Goal: Transaction & Acquisition: Purchase product/service

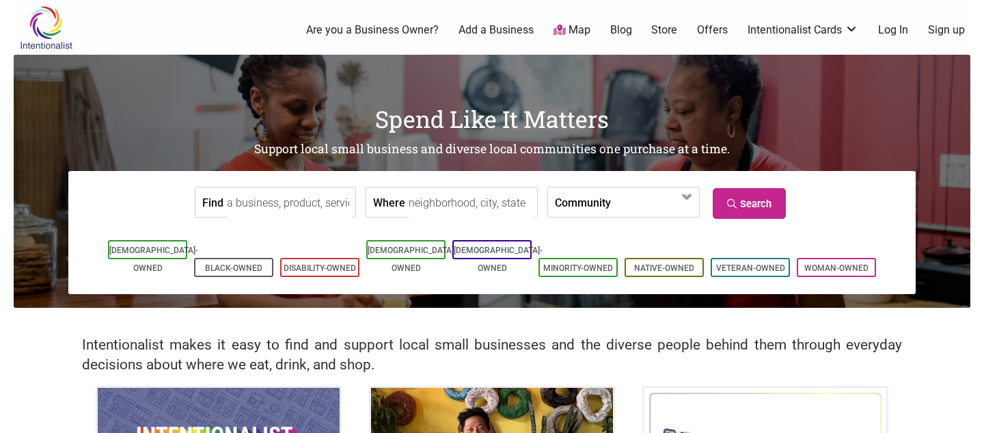
click at [282, 202] on input "Find" at bounding box center [289, 202] width 125 height 31
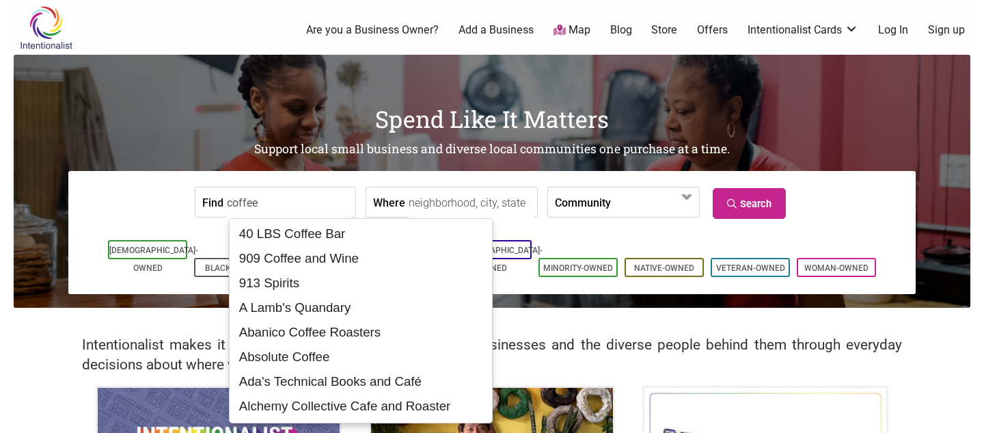
type input "coffee"
click at [748, 191] on link "Search" at bounding box center [749, 203] width 73 height 31
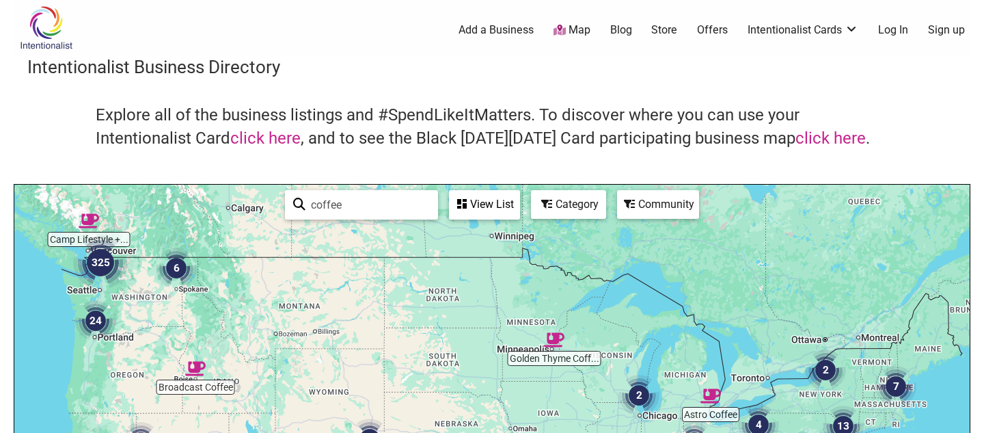
click at [569, 202] on div "Category" at bounding box center [568, 204] width 72 height 26
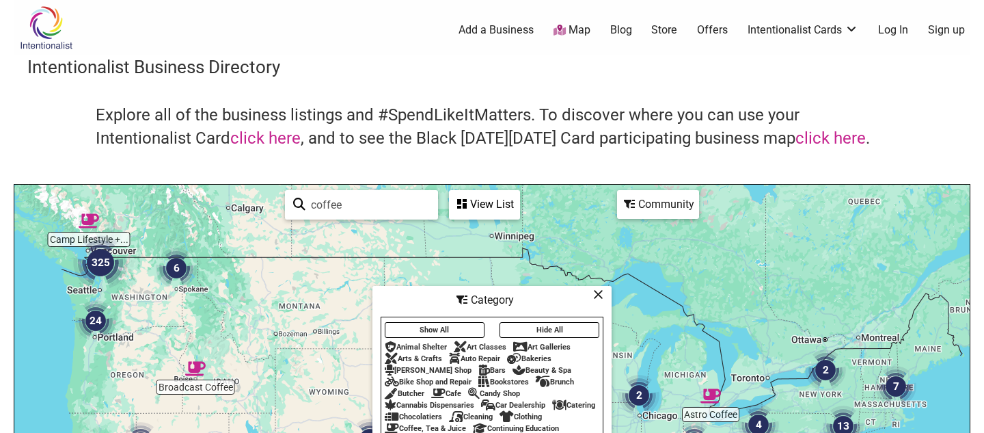
click at [644, 217] on div "Community" at bounding box center [658, 204] width 82 height 29
click at [602, 295] on icon at bounding box center [598, 294] width 10 height 1
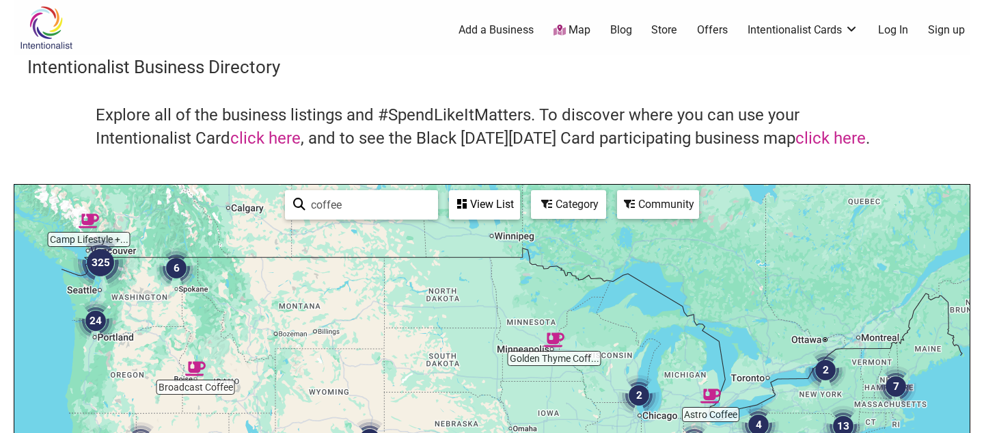
click at [667, 218] on div "Community" at bounding box center [658, 204] width 82 height 29
click at [654, 204] on div "Community" at bounding box center [657, 204] width 79 height 26
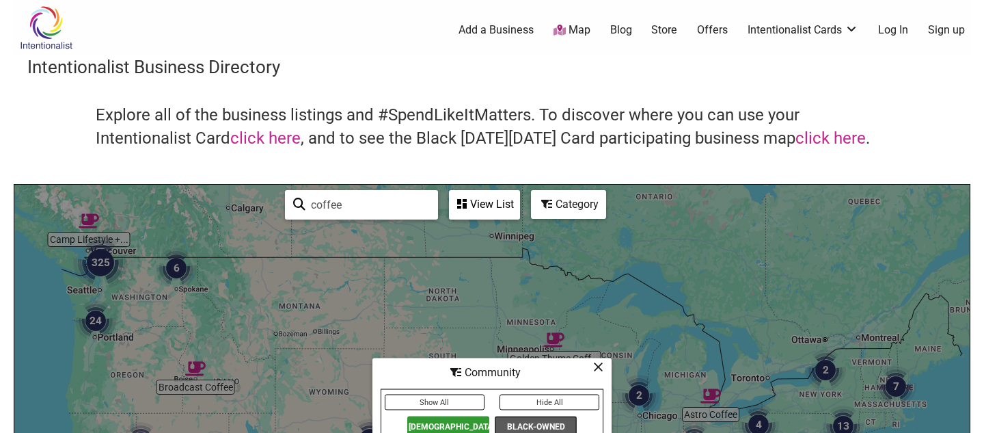
click at [601, 366] on icon at bounding box center [598, 366] width 10 height 1
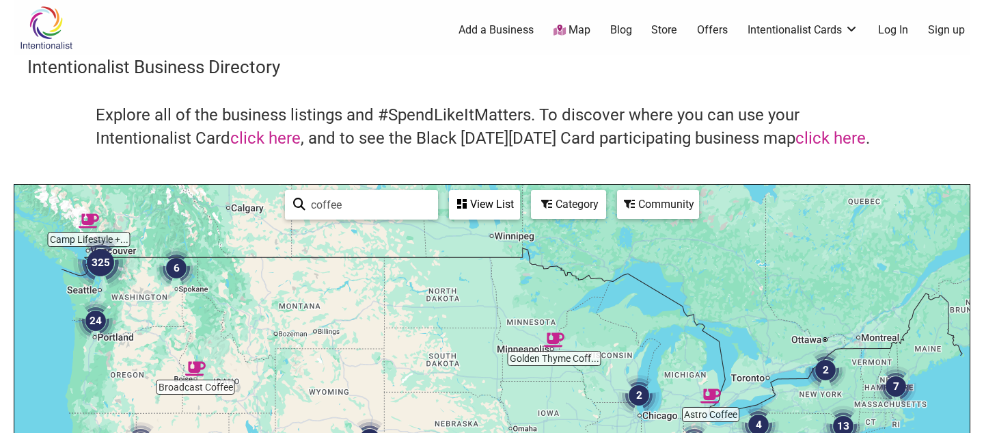
click at [98, 263] on img "325" at bounding box center [100, 262] width 55 height 55
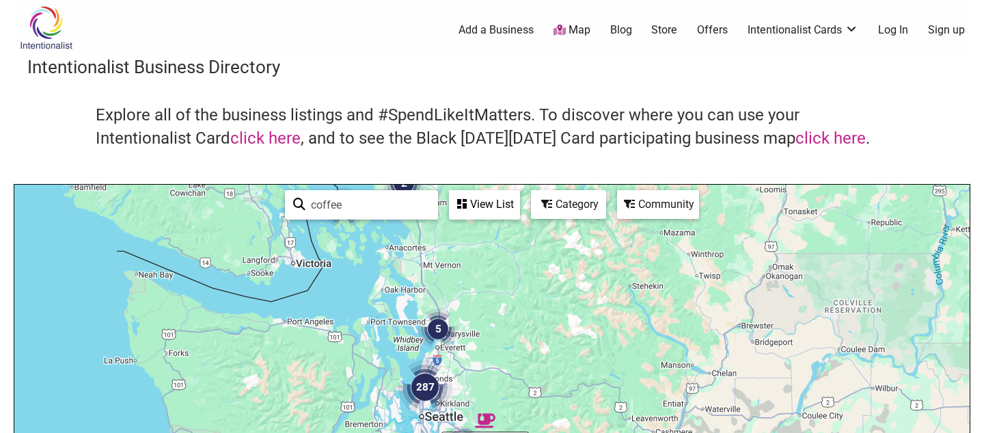
drag, startPoint x: 569, startPoint y: 283, endPoint x: 558, endPoint y: 187, distance: 96.3
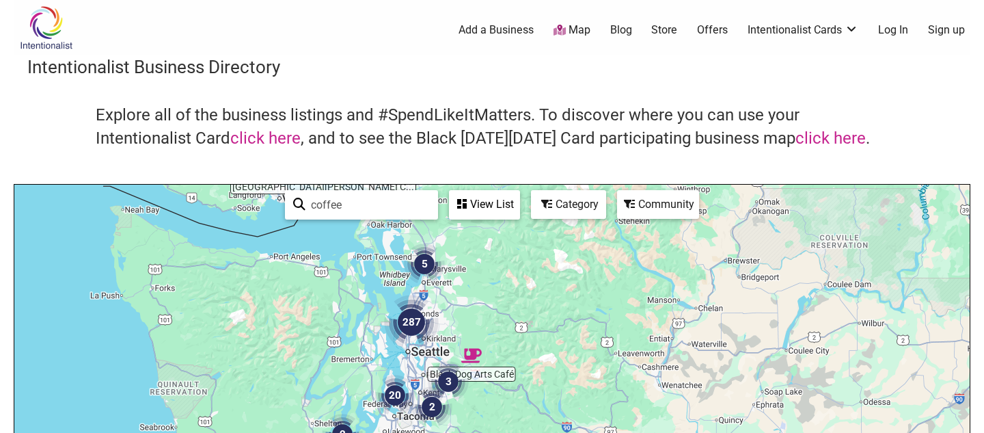
drag, startPoint x: 482, startPoint y: 270, endPoint x: 482, endPoint y: 208, distance: 62.2
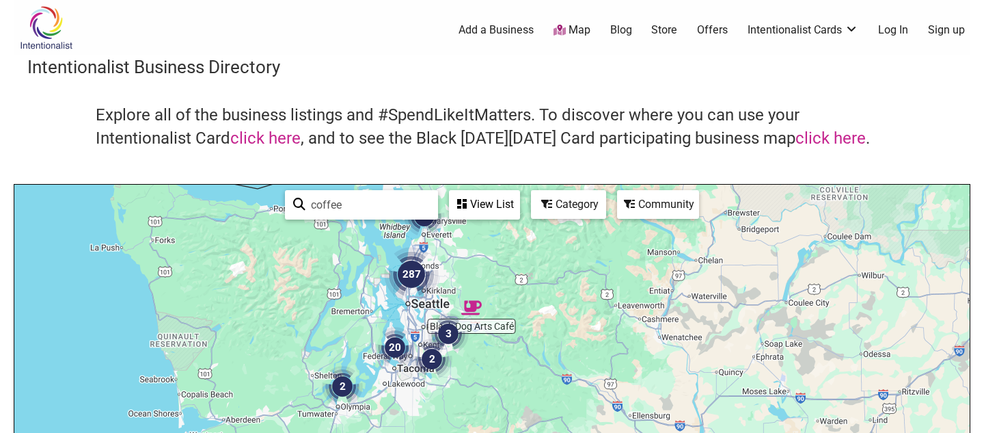
click at [412, 270] on img "287" at bounding box center [411, 274] width 55 height 55
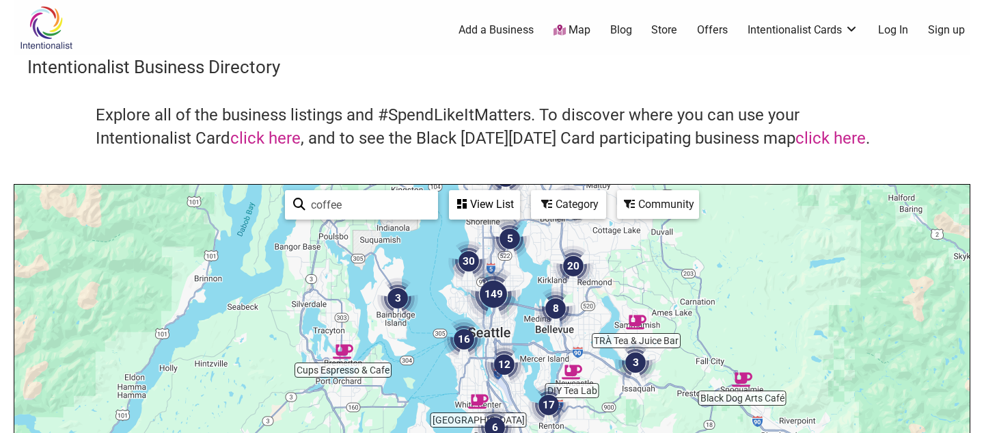
drag, startPoint x: 599, startPoint y: 336, endPoint x: 597, endPoint y: 215, distance: 121.0
click at [498, 292] on img "149" at bounding box center [493, 294] width 55 height 55
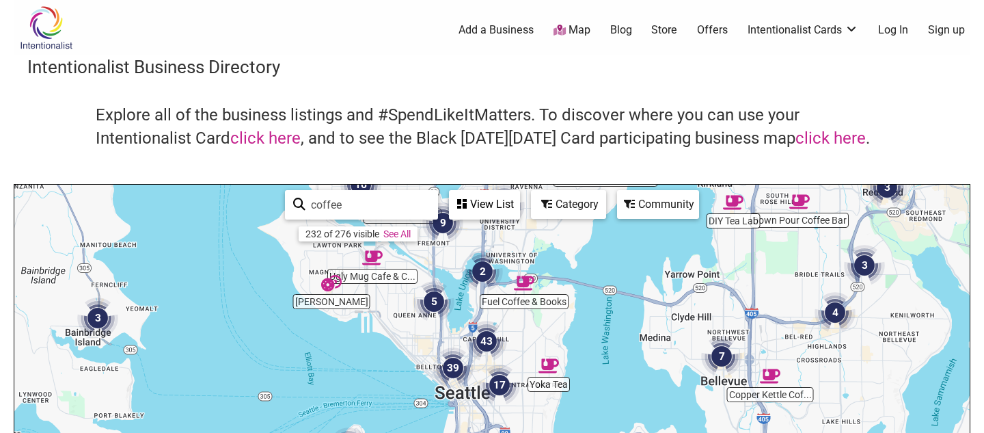
drag, startPoint x: 567, startPoint y: 342, endPoint x: 558, endPoint y: 236, distance: 106.4
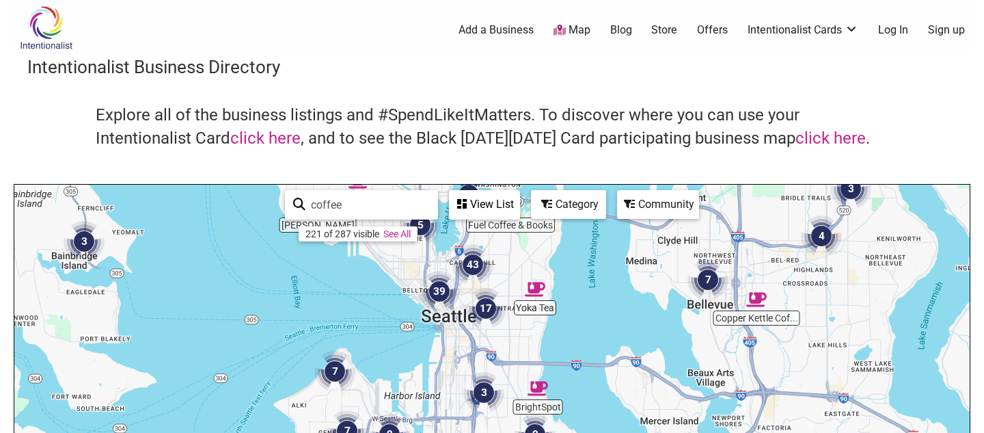
drag, startPoint x: 526, startPoint y: 329, endPoint x: 510, endPoint y: 243, distance: 87.7
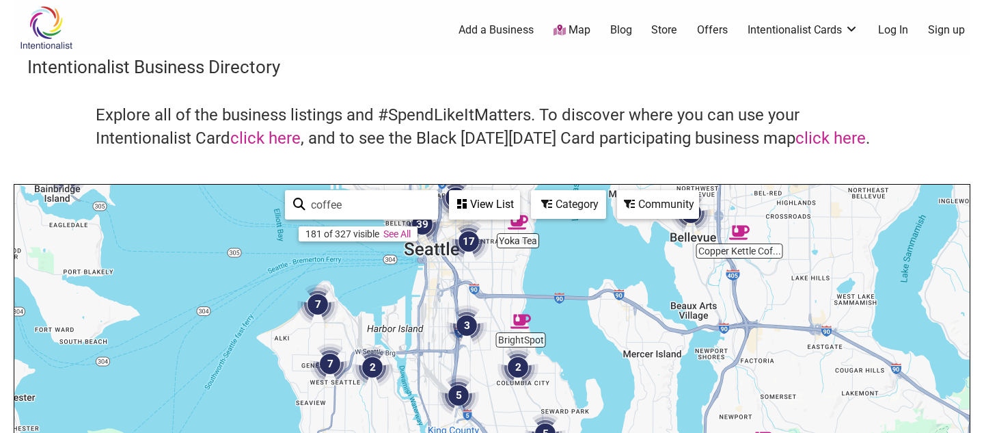
drag, startPoint x: 506, startPoint y: 327, endPoint x: 494, endPoint y: 271, distance: 57.9
click at [468, 241] on img "17" at bounding box center [468, 241] width 41 height 41
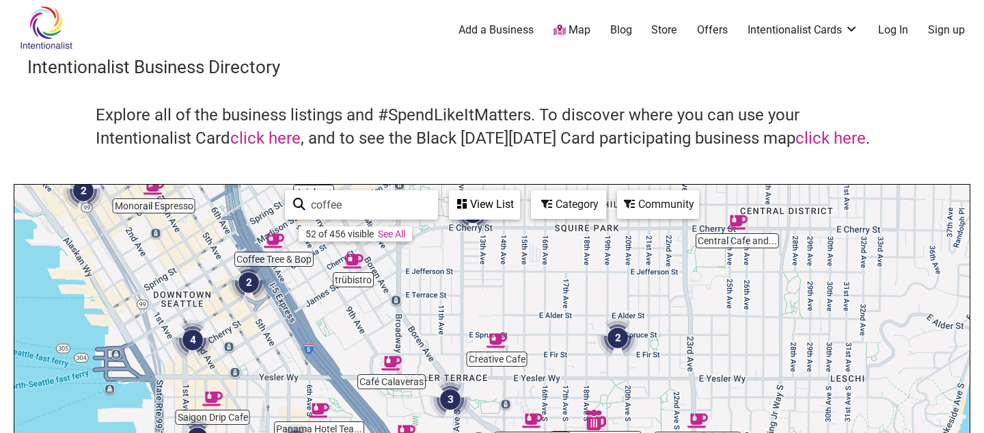
drag, startPoint x: 364, startPoint y: 314, endPoint x: 398, endPoint y: 236, distance: 84.8
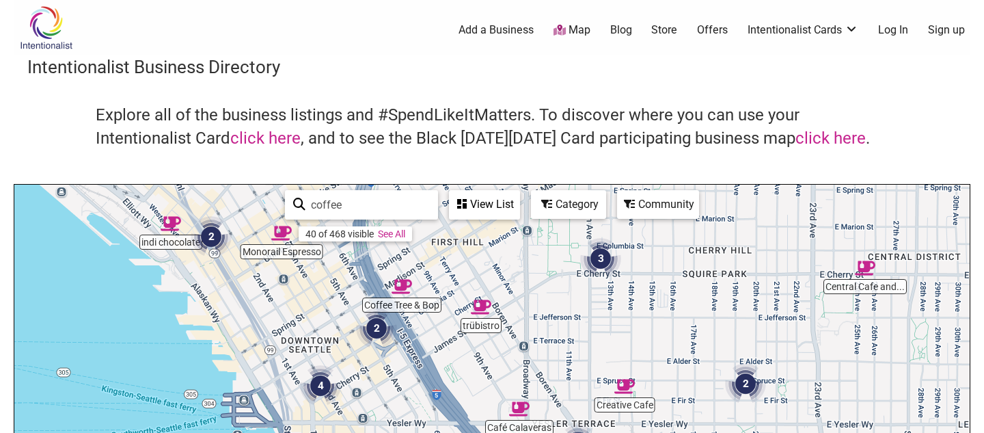
drag, startPoint x: 305, startPoint y: 331, endPoint x: 438, endPoint y: 381, distance: 141.6
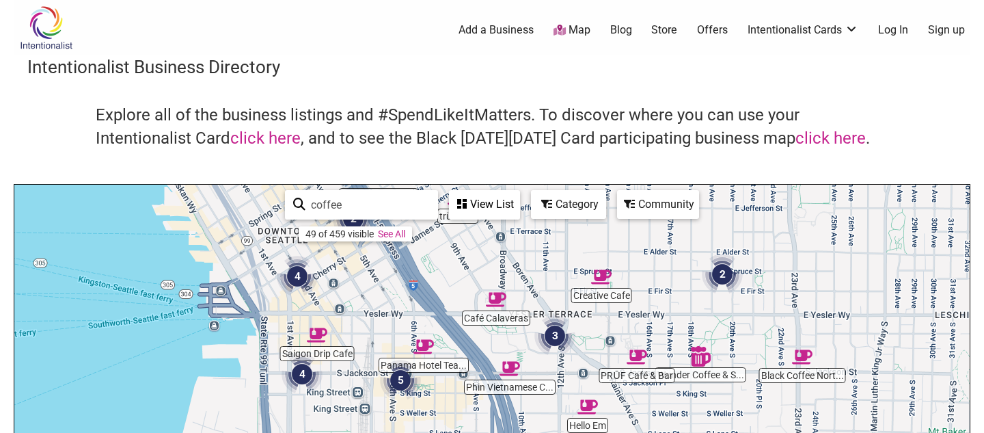
drag, startPoint x: 316, startPoint y: 314, endPoint x: 293, endPoint y: 205, distance: 111.8
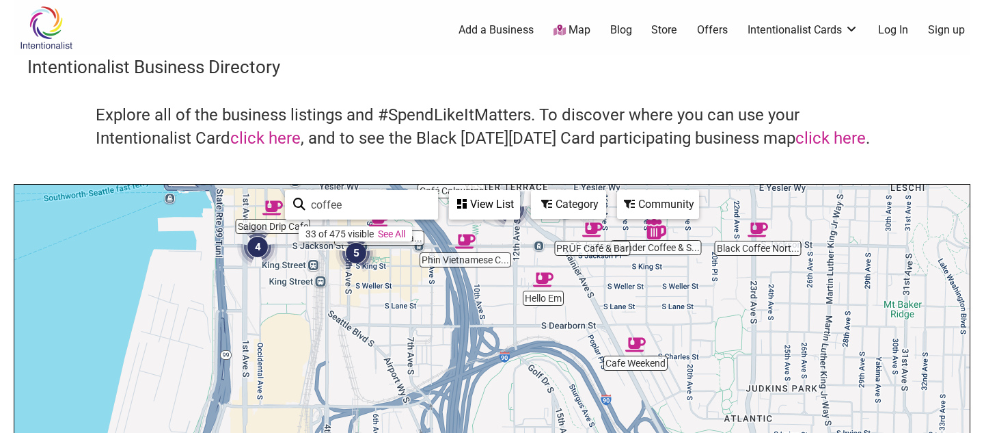
drag, startPoint x: 470, startPoint y: 292, endPoint x: 426, endPoint y: 162, distance: 137.9
click at [426, 162] on div "Intentionalist Business Directory Explore all of the business listings and #Spe…" at bounding box center [492, 386] width 957 height 662
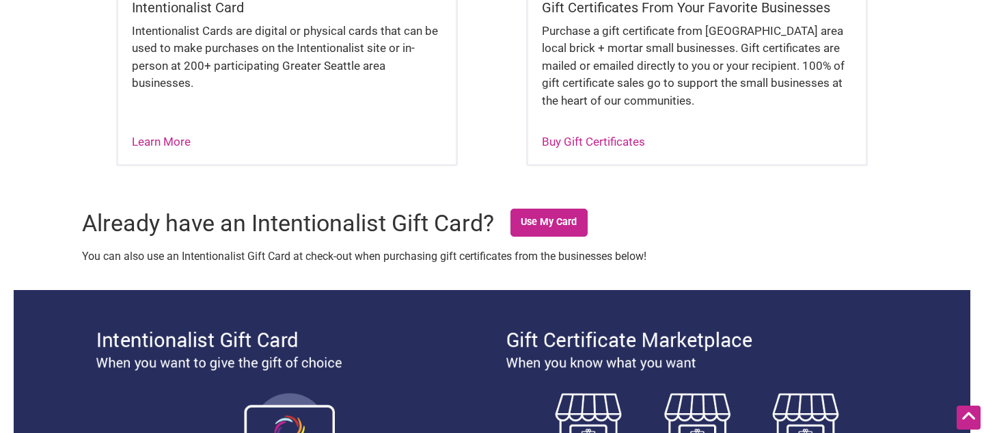
scroll to position [554, 0]
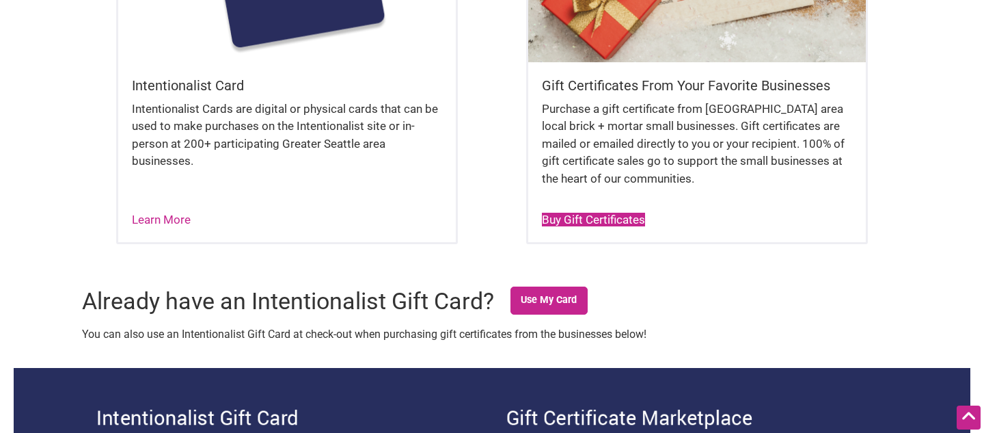
click at [569, 220] on link "Buy Gift Certificates" at bounding box center [593, 220] width 103 height 14
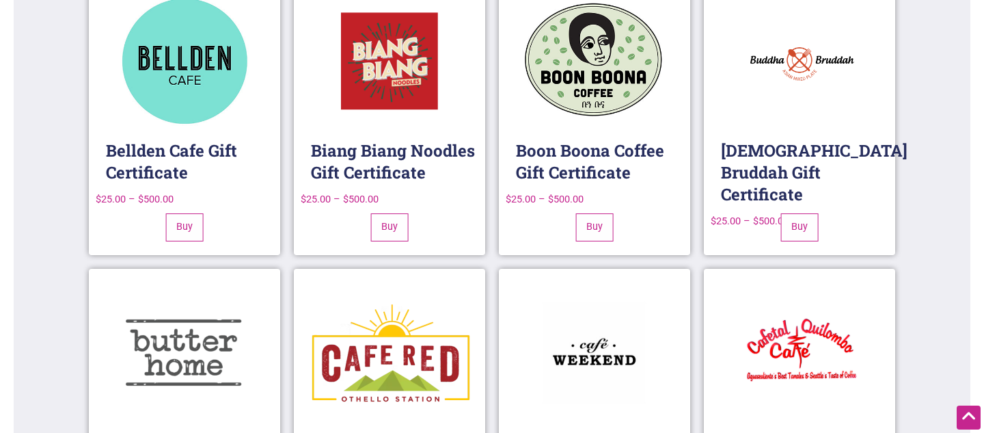
scroll to position [2567, 0]
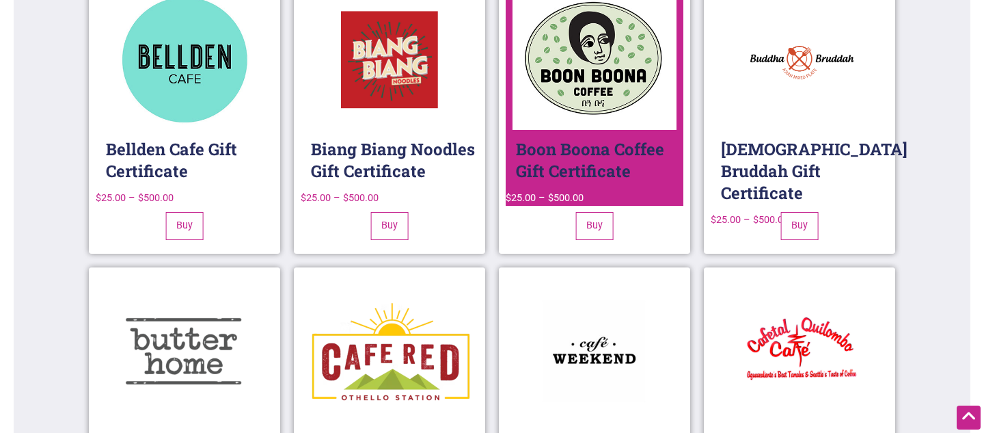
click at [639, 156] on h2 "Boon Boona Coffee Gift Certificate" at bounding box center [599, 160] width 167 height 60
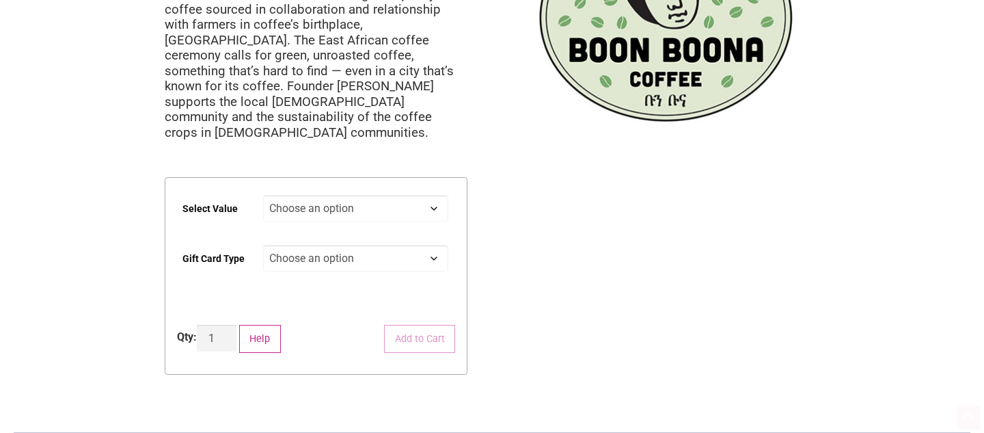
scroll to position [176, 0]
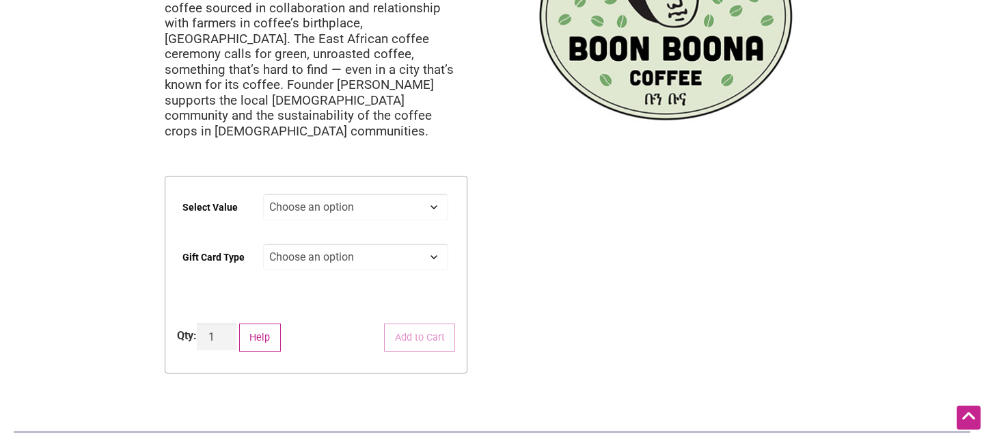
click at [395, 193] on select "Choose an option $25 $50 $100 $200 $500" at bounding box center [356, 206] width 186 height 27
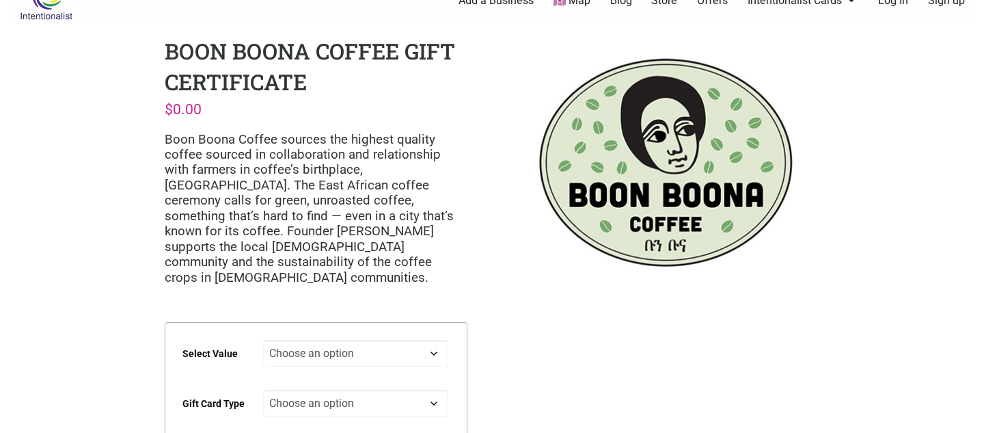
scroll to position [0, 0]
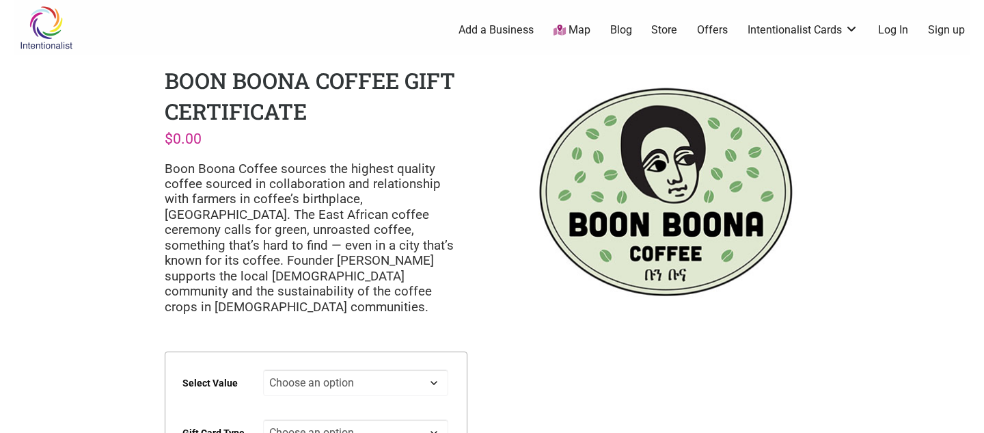
click at [813, 32] on link "Intentionalist Cards" at bounding box center [803, 30] width 111 height 15
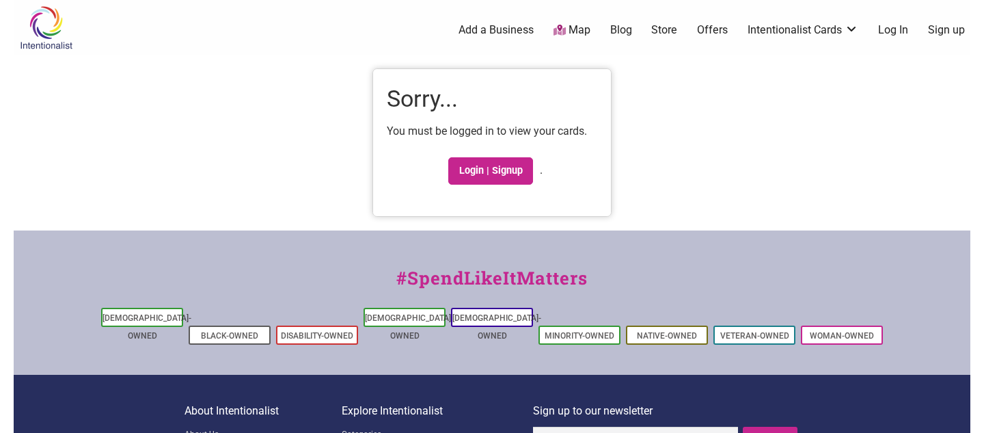
click at [813, 32] on link "Intentionalist Cards" at bounding box center [803, 30] width 111 height 15
click at [823, 86] on link "Intentionalist Card" at bounding box center [803, 90] width 89 height 15
